Goal: Information Seeking & Learning: Learn about a topic

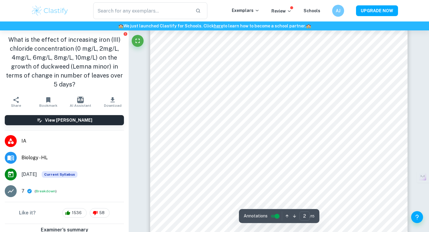
scroll to position [499, 0]
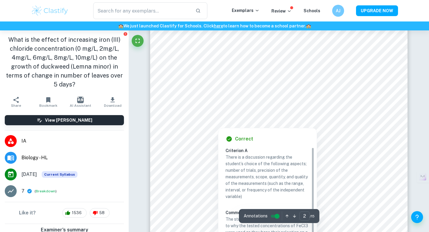
click at [303, 112] on div at bounding box center [279, 111] width 195 height 8
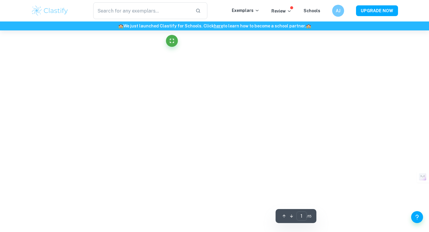
type input "2"
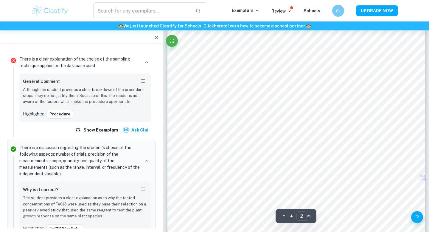
scroll to position [487, 0]
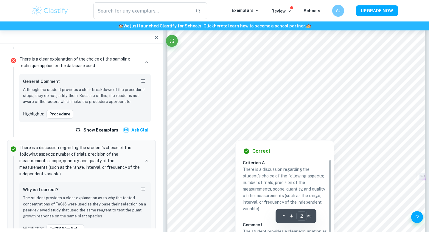
click at [272, 122] on div at bounding box center [296, 117] width 195 height 8
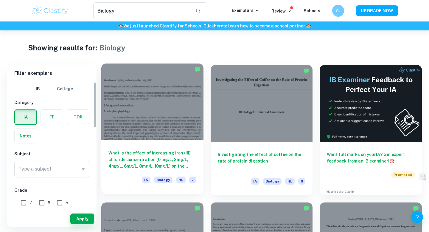
click at [157, 111] on div at bounding box center [152, 101] width 102 height 77
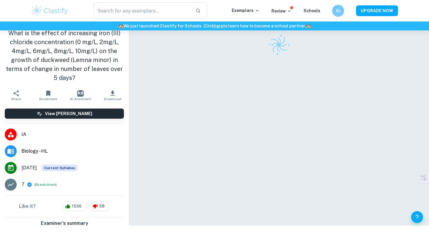
scroll to position [30, 0]
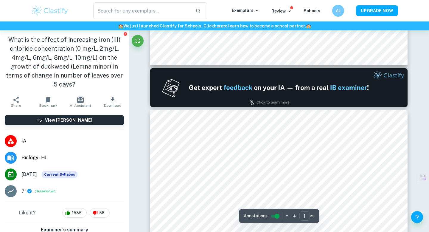
type input "2"
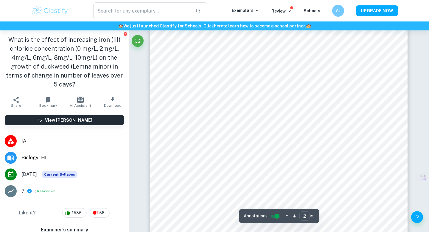
scroll to position [488, 0]
